Goal: Task Accomplishment & Management: Use online tool/utility

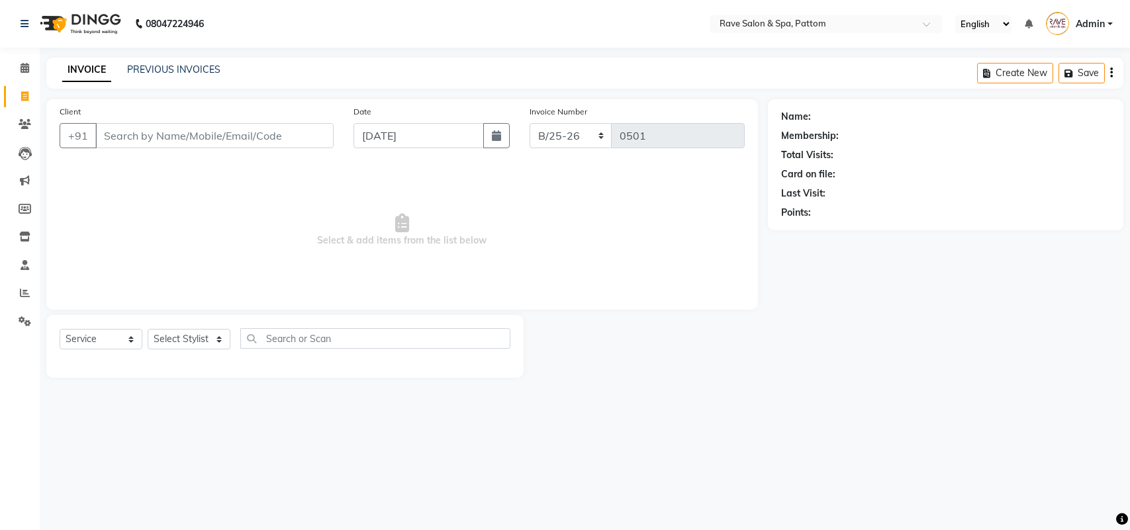
select select "service"
click at [22, 234] on icon at bounding box center [24, 237] width 11 height 10
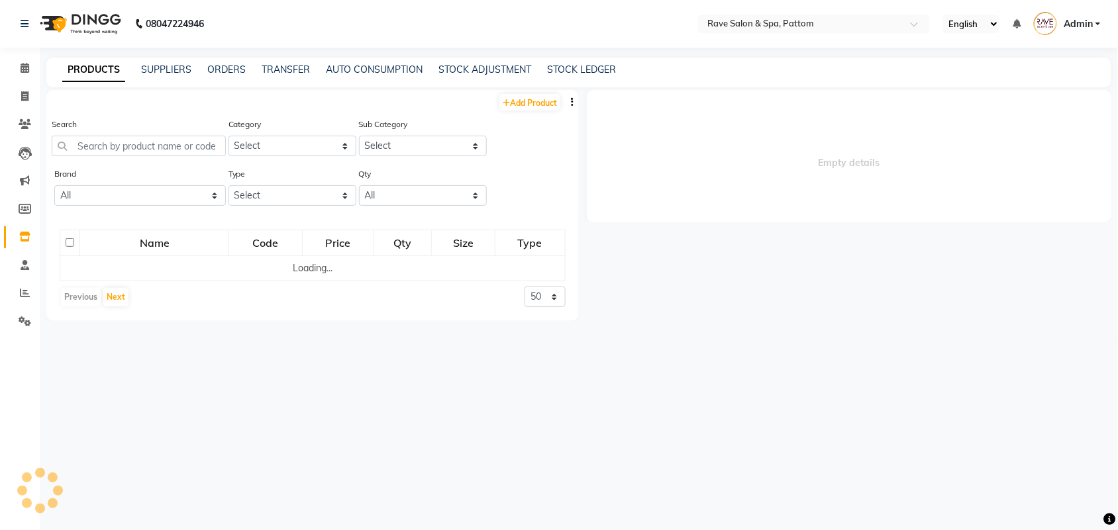
select select
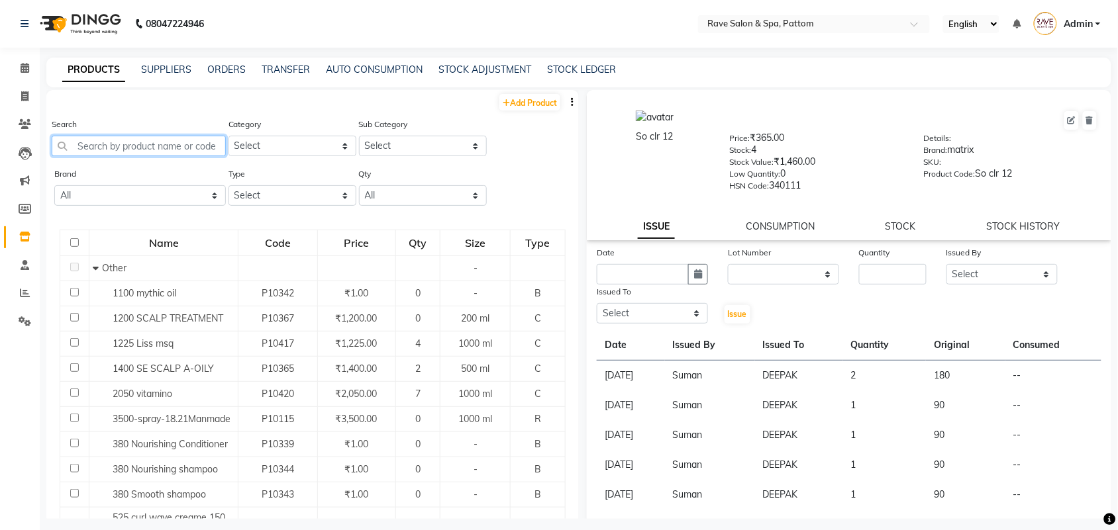
click at [154, 149] on input "text" at bounding box center [139, 146] width 174 height 21
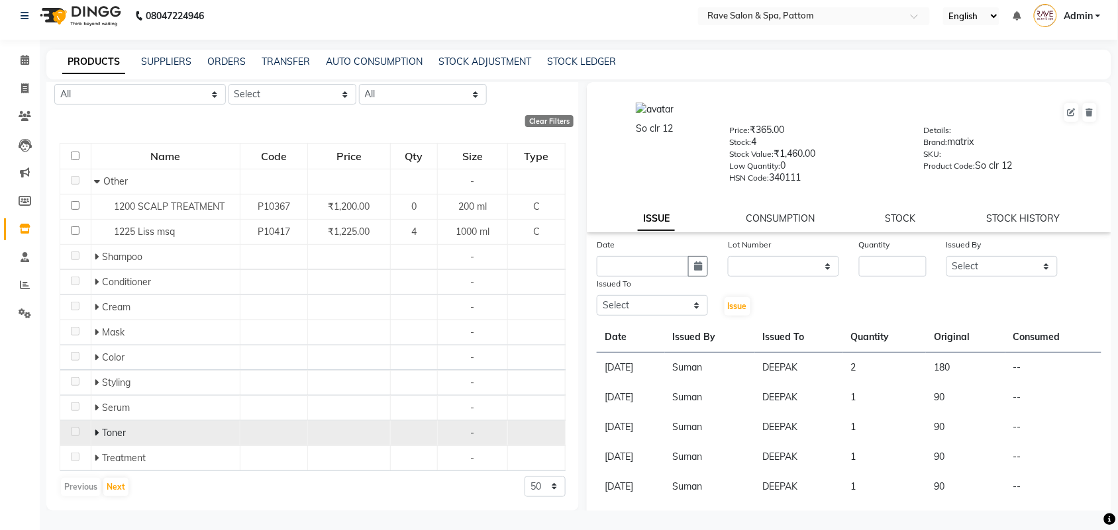
scroll to position [94, 0]
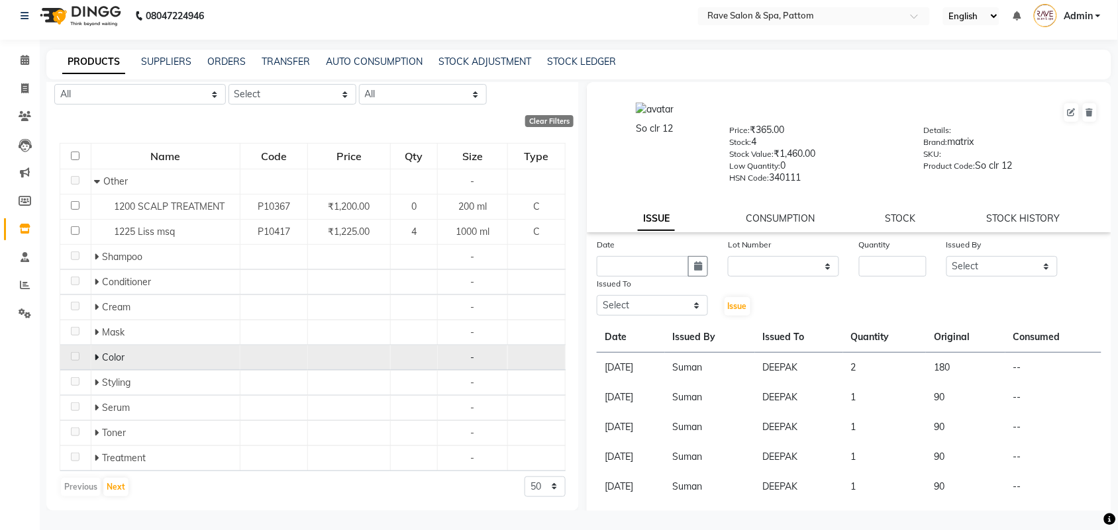
type input "12"
click at [94, 361] on icon at bounding box center [96, 357] width 5 height 9
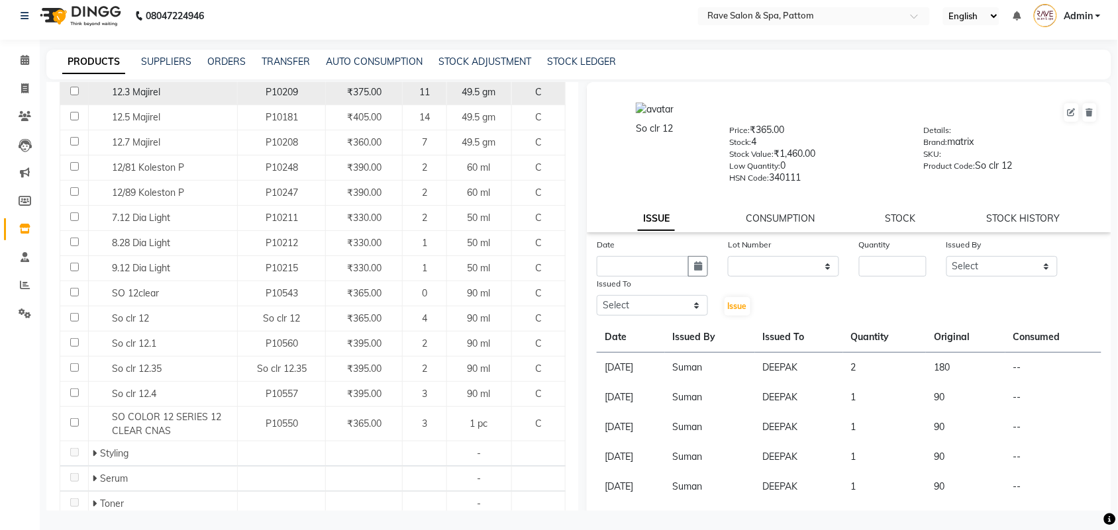
scroll to position [508, 0]
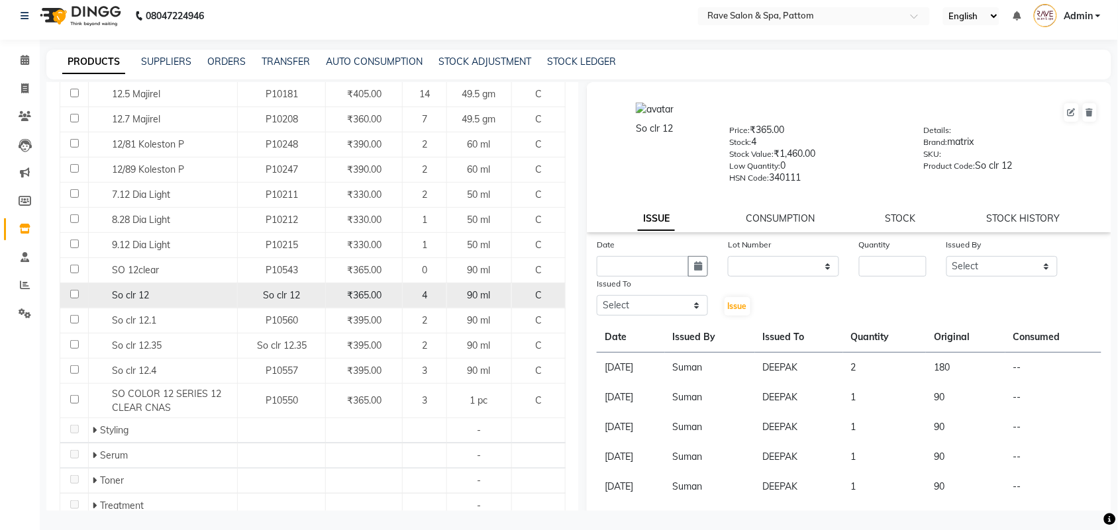
click at [452, 293] on div "90 ml" at bounding box center [479, 296] width 54 height 14
select select
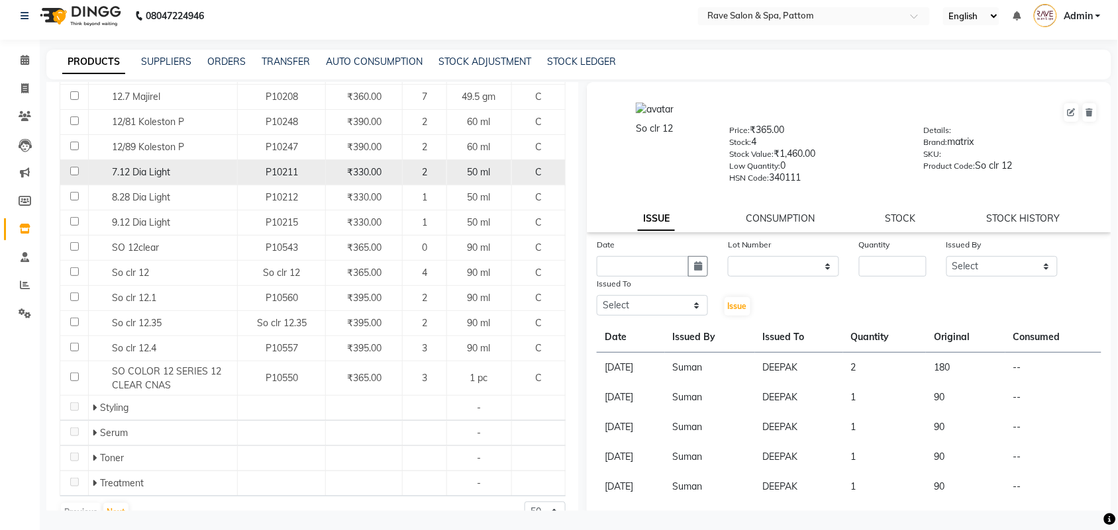
scroll to position [560, 0]
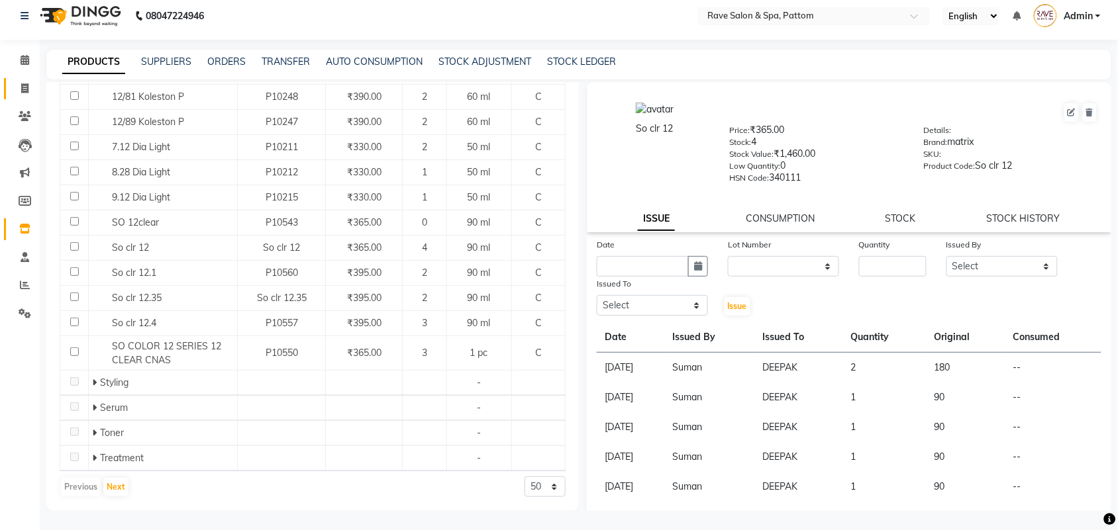
click at [23, 79] on link "Invoice" at bounding box center [20, 89] width 32 height 22
select select "service"
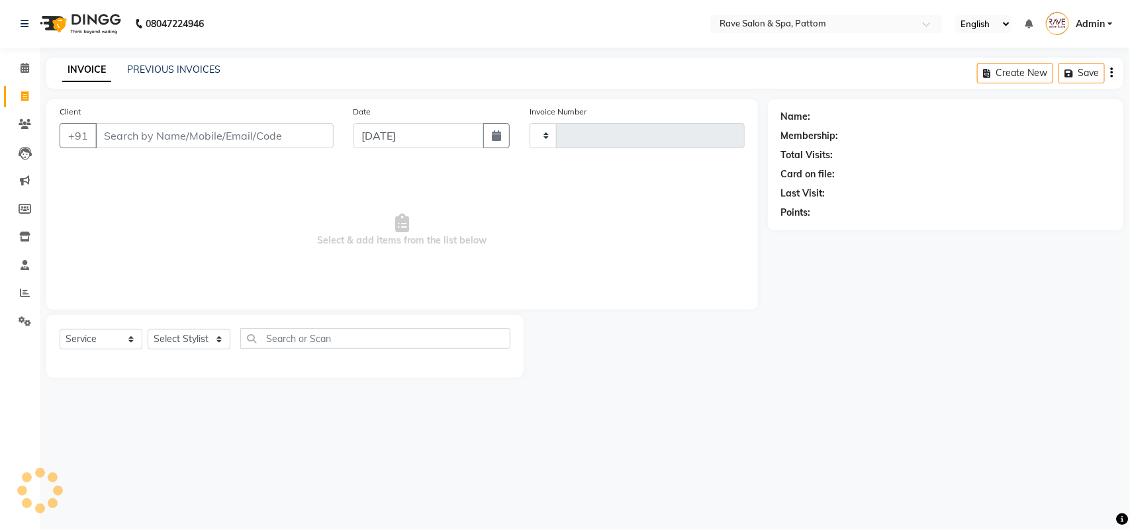
type input "0501"
select select "3587"
click at [134, 133] on input "Client" at bounding box center [214, 135] width 238 height 25
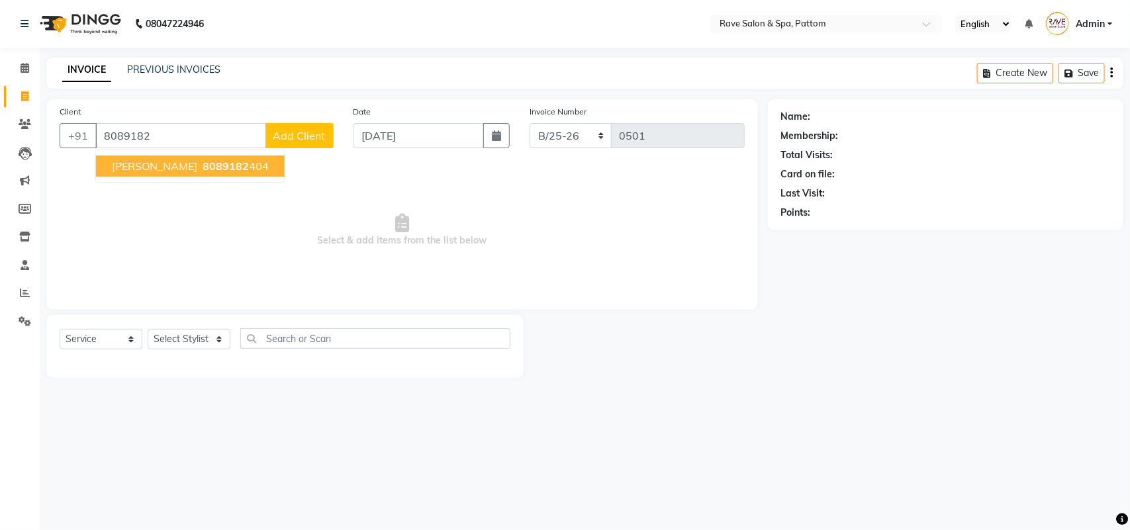
click at [210, 170] on span "8089182" at bounding box center [226, 166] width 46 height 13
type input "8089182404"
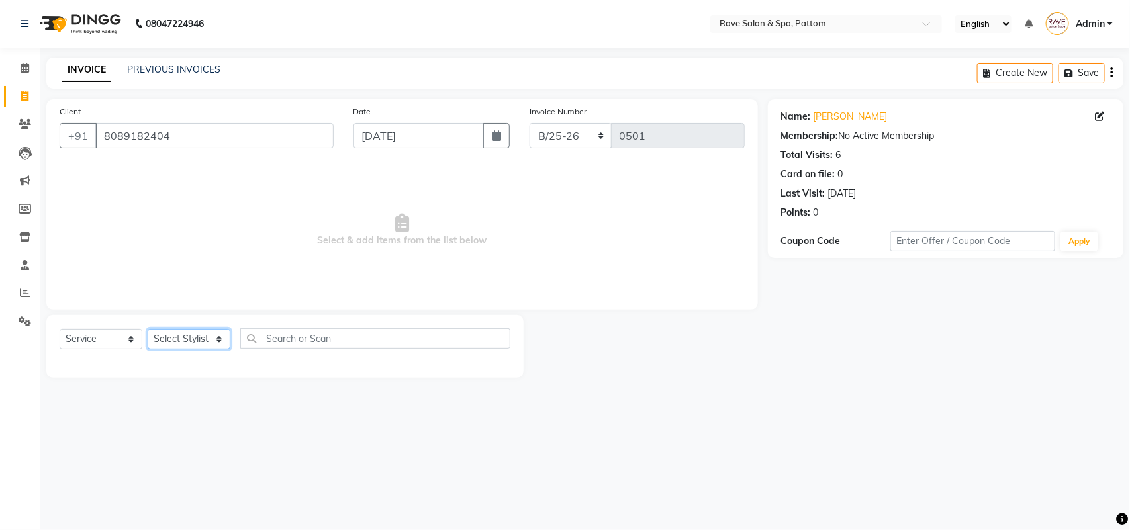
click at [192, 338] on select "Select Stylist Amal [PERSON_NAME] [PERSON_NAME] [PERSON_NAME] [PERSON_NAME] [PE…" at bounding box center [189, 339] width 83 height 21
select select "16740"
click at [148, 329] on select "Select Stylist Amal [PERSON_NAME] [PERSON_NAME] [PERSON_NAME] [PERSON_NAME] [PE…" at bounding box center [189, 339] width 83 height 21
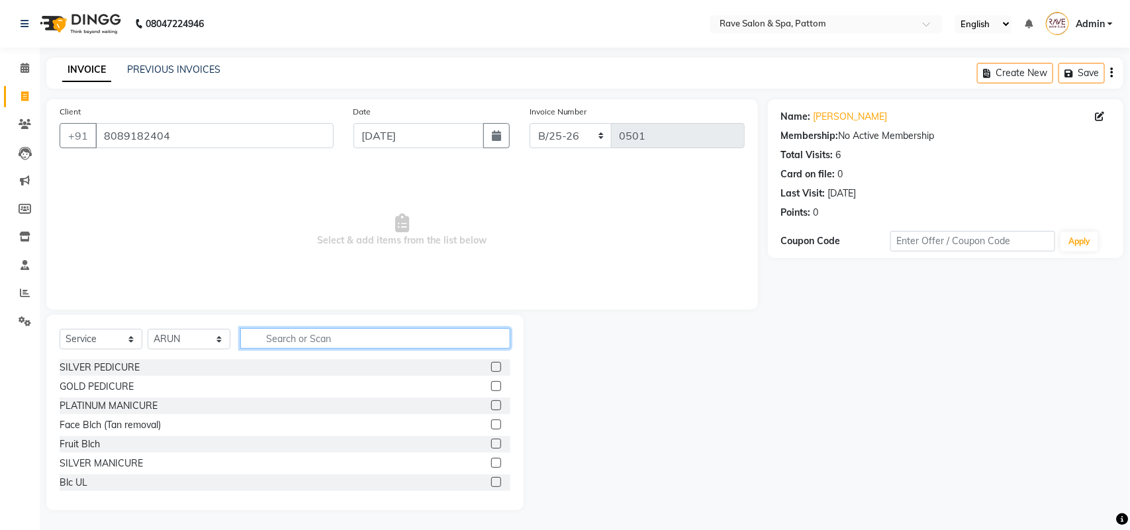
click at [311, 344] on input "text" at bounding box center [375, 338] width 270 height 21
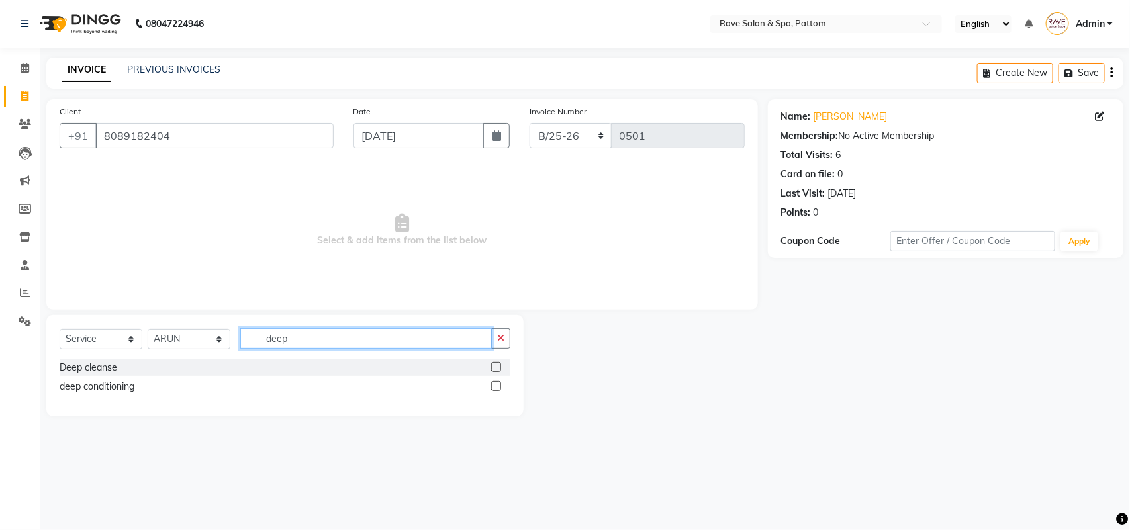
type input "deep"
click at [495, 386] on label at bounding box center [496, 386] width 10 height 10
click at [495, 386] on input "checkbox" at bounding box center [495, 387] width 9 height 9
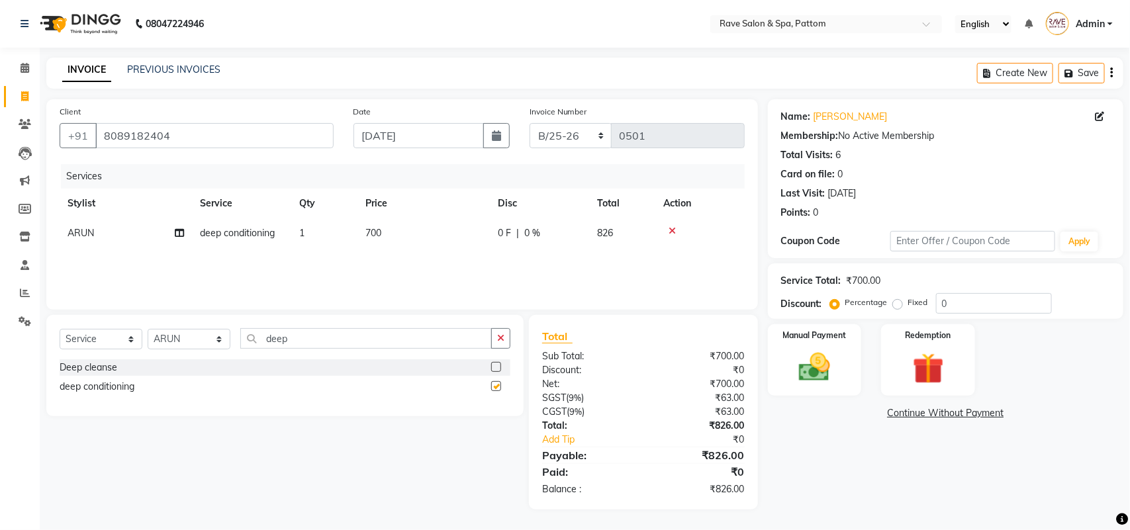
checkbox input "false"
click at [385, 236] on td "700" at bounding box center [424, 234] width 132 height 30
select select "16740"
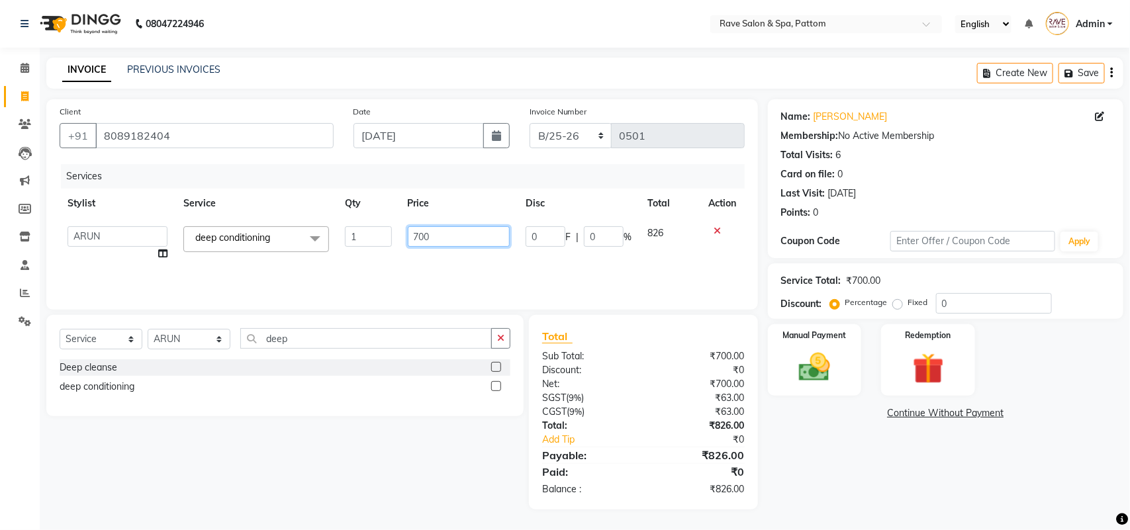
click at [420, 233] on input "700" at bounding box center [459, 236] width 103 height 21
drag, startPoint x: 438, startPoint y: 233, endPoint x: 363, endPoint y: 242, distance: 76.1
click at [363, 242] on tr "[PERSON_NAME] [PERSON_NAME] [PERSON_NAME] [PERSON_NAME] [PERSON_NAME] [PERSON_N…" at bounding box center [402, 244] width 685 height 50
type input "1200"
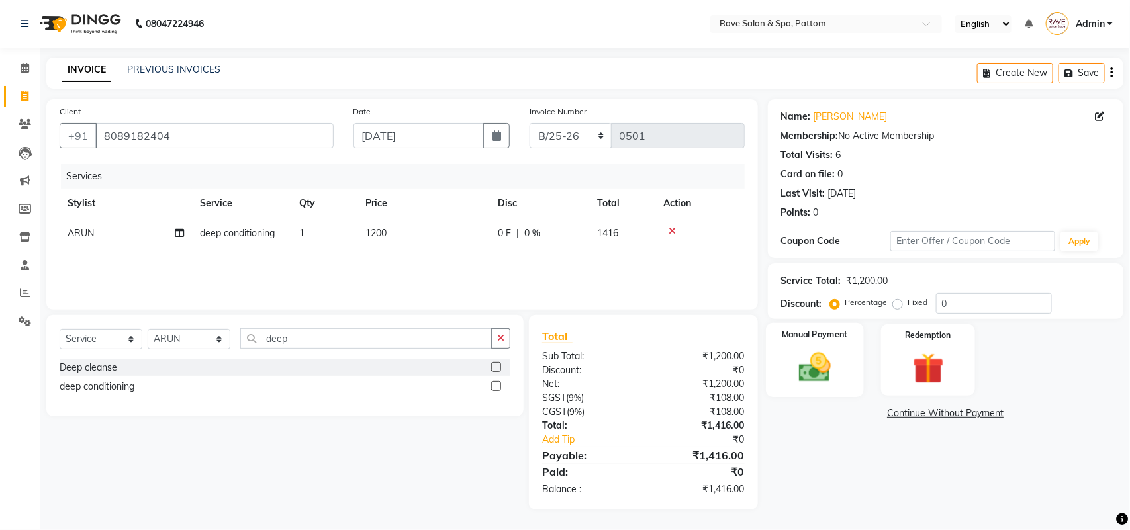
click at [842, 353] on div "Manual Payment" at bounding box center [815, 360] width 98 height 75
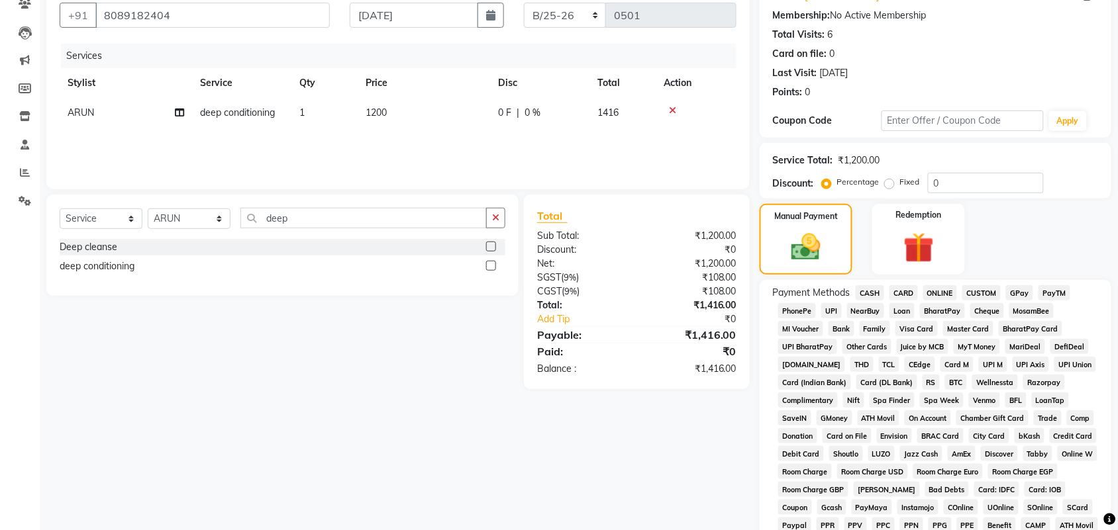
scroll to position [166, 0]
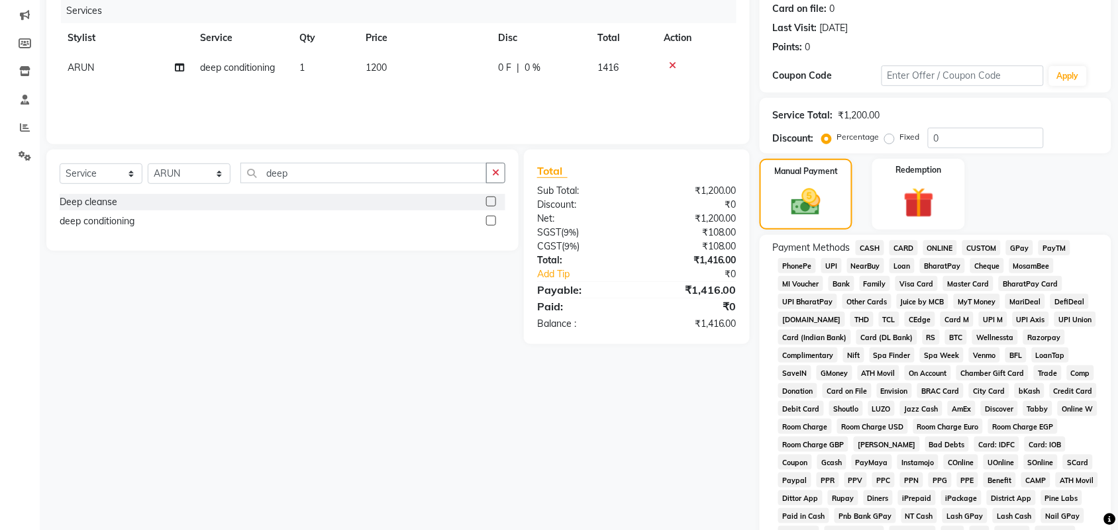
click at [1013, 243] on span "GPay" at bounding box center [1019, 247] width 27 height 15
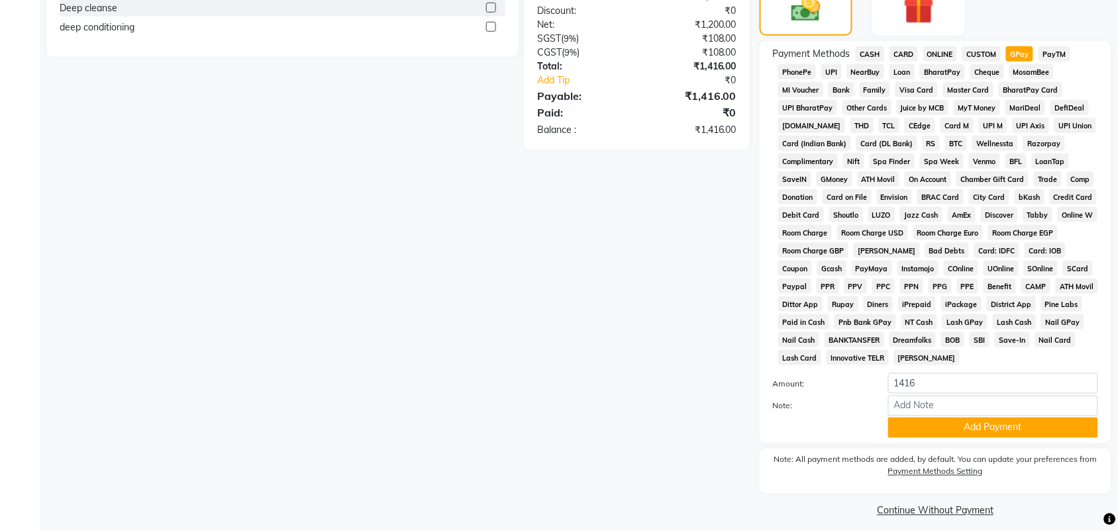
scroll to position [369, 0]
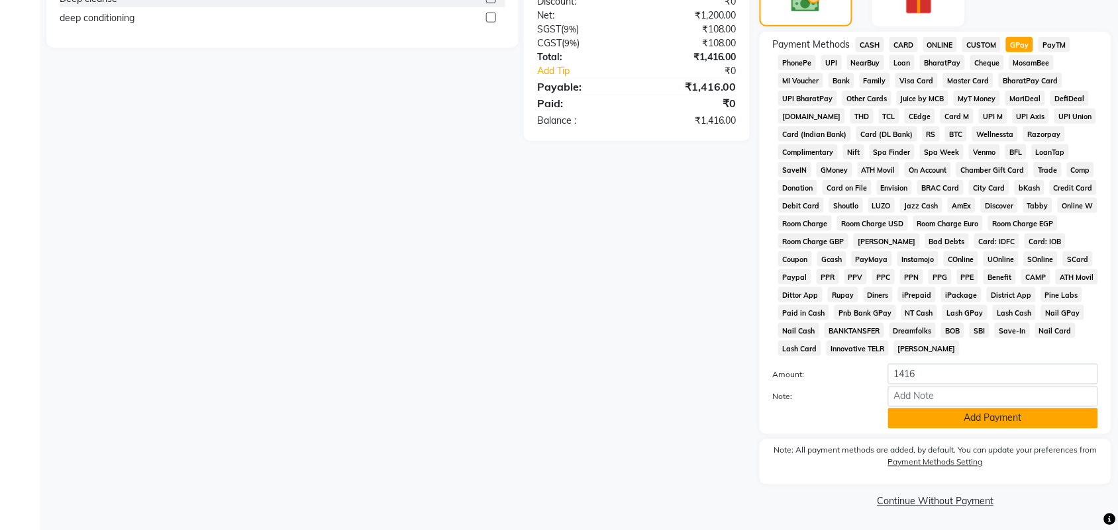
click at [955, 413] on button "Add Payment" at bounding box center [993, 419] width 210 height 21
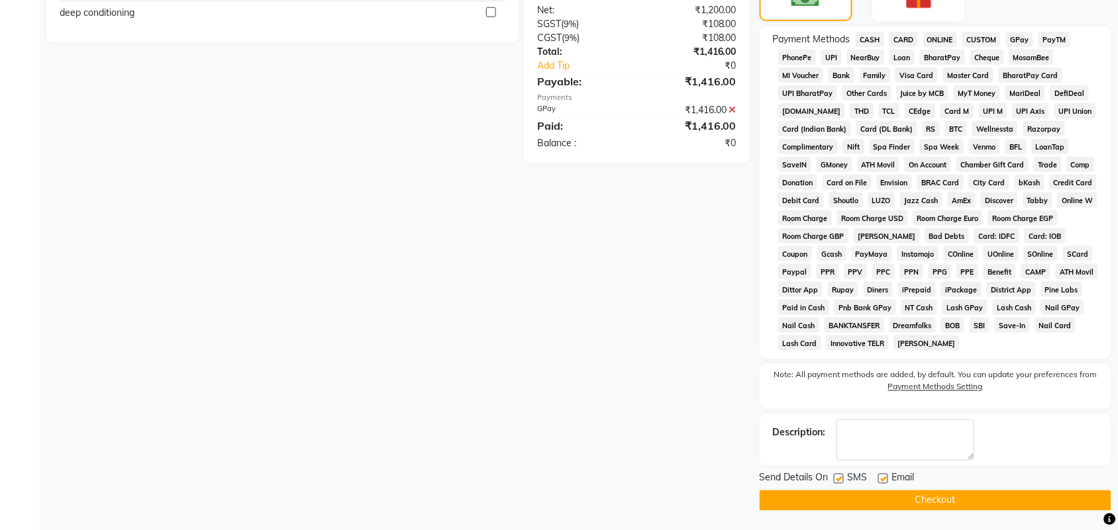
scroll to position [375, 0]
click at [912, 499] on button "Checkout" at bounding box center [935, 500] width 352 height 21
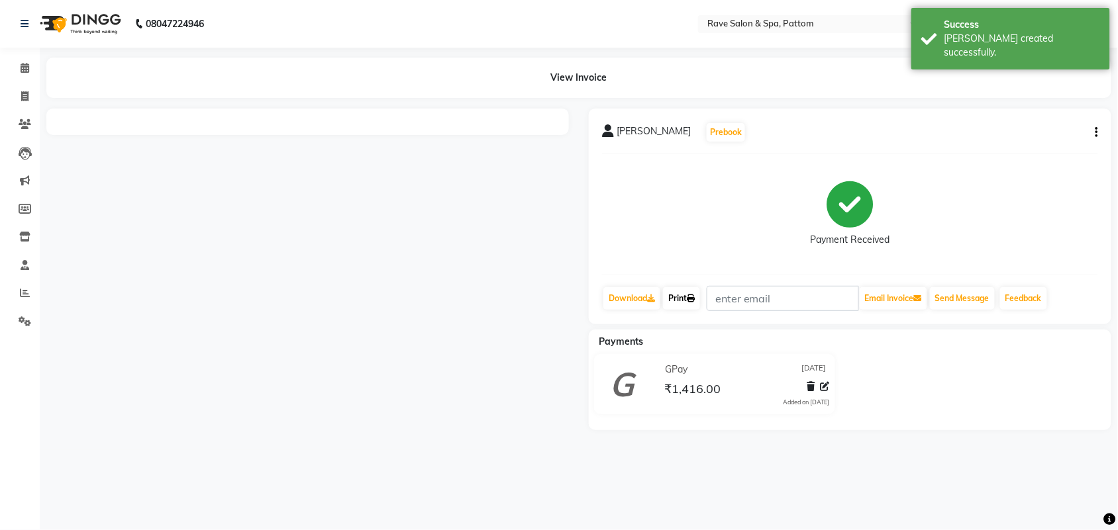
click at [690, 303] on link "Print" at bounding box center [681, 298] width 37 height 23
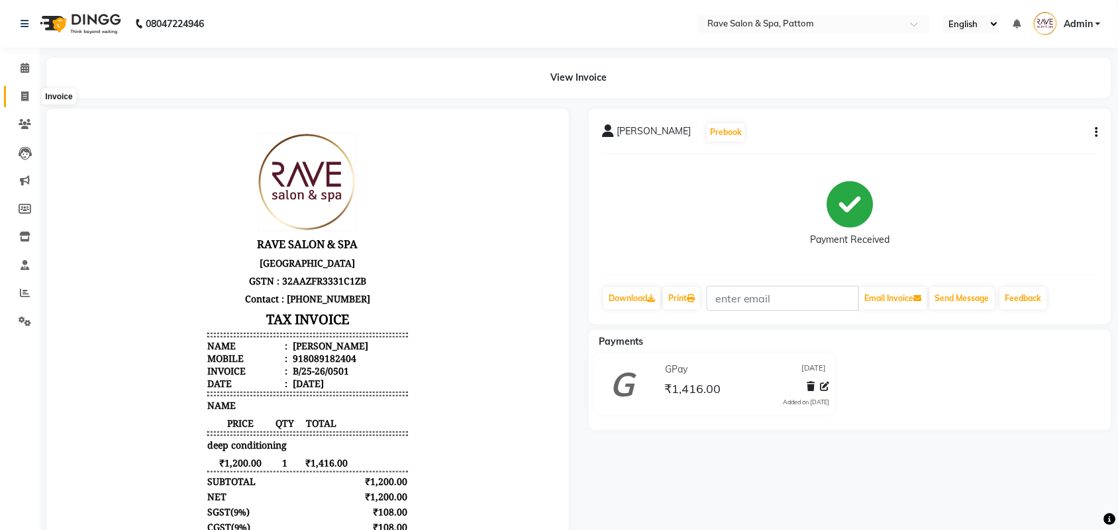
click at [24, 97] on icon at bounding box center [24, 96] width 7 height 10
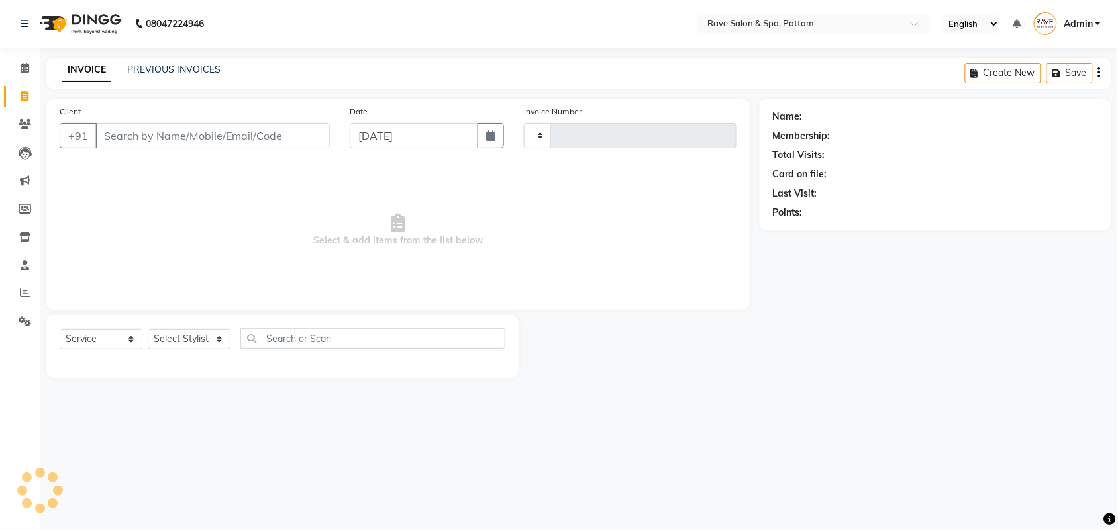
click at [24, 97] on icon at bounding box center [24, 96] width 7 height 10
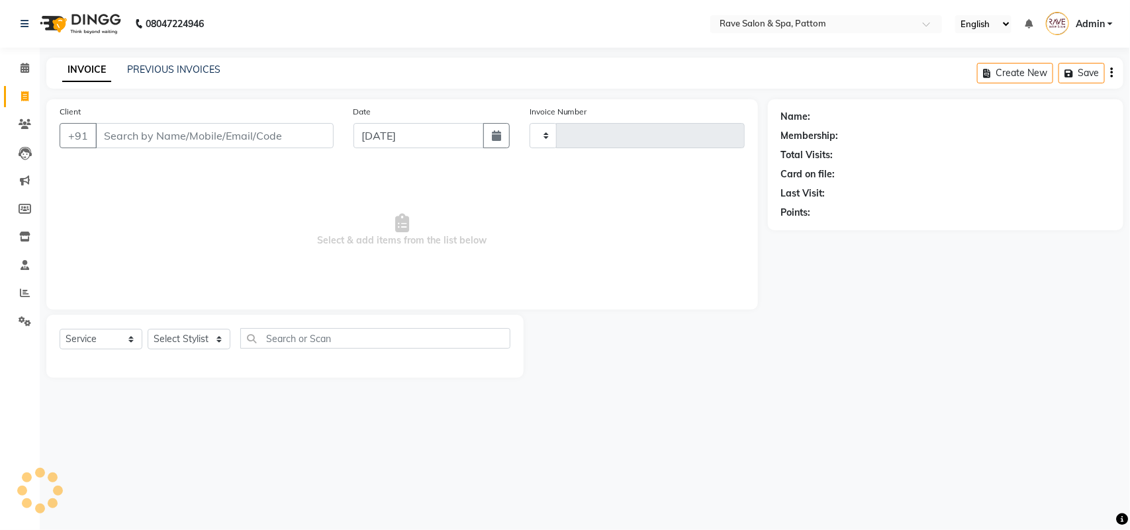
select select "service"
click at [295, 270] on span "Select & add items from the list below" at bounding box center [402, 230] width 685 height 132
